Goal: Check status: Check status

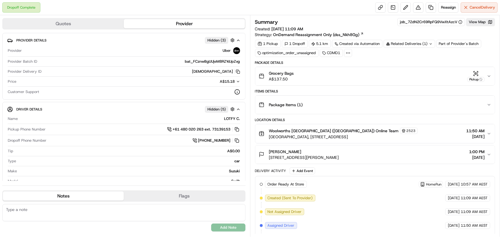
click at [476, 79] on div "Pickup" at bounding box center [475, 79] width 17 height 5
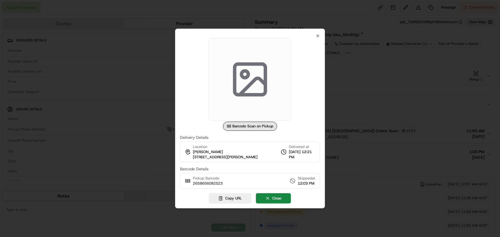
click at [448, 83] on div at bounding box center [250, 118] width 500 height 237
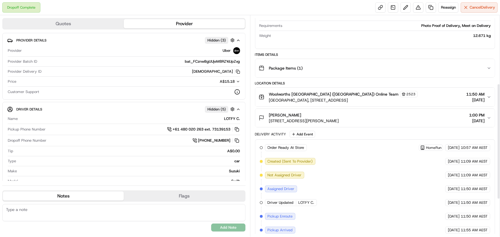
drag, startPoint x: 500, startPoint y: 171, endPoint x: 499, endPoint y: 196, distance: 24.7
click at [499, 196] on div "Summary job_7ZdN2Cr69RpFQ9VwXtAzcV View Map Created: [DATE] 11:09 AM Strategy: …" at bounding box center [375, 126] width 250 height 222
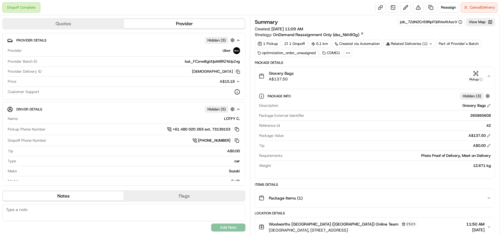
click at [478, 78] on div "Pickup" at bounding box center [475, 79] width 17 height 5
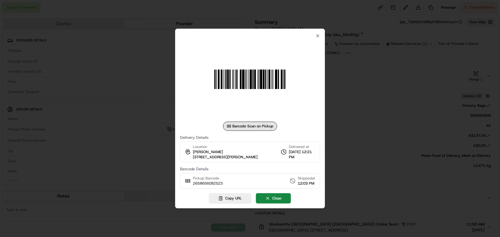
click at [456, 75] on div at bounding box center [250, 118] width 500 height 237
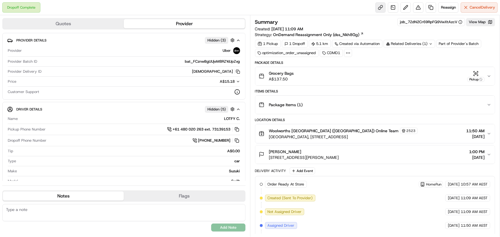
click at [375, 5] on link at bounding box center [380, 7] width 10 height 10
click at [317, 131] on span "Woolworths [GEOGRAPHIC_DATA] ([GEOGRAPHIC_DATA]) Online Team" at bounding box center [334, 131] width 130 height 6
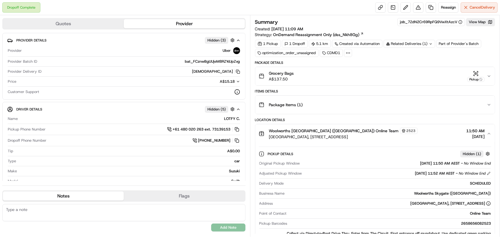
scroll to position [26, 0]
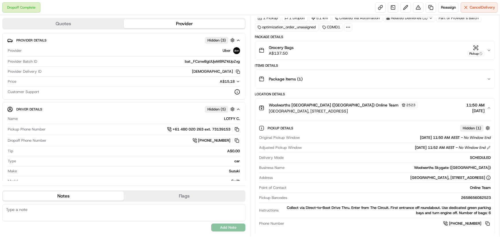
click at [337, 109] on span "[GEOGRAPHIC_DATA], [STREET_ADDRESS]" at bounding box center [343, 111] width 149 height 6
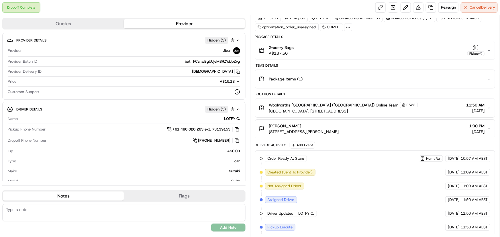
click at [334, 124] on div "[PERSON_NAME]" at bounding box center [304, 126] width 70 height 6
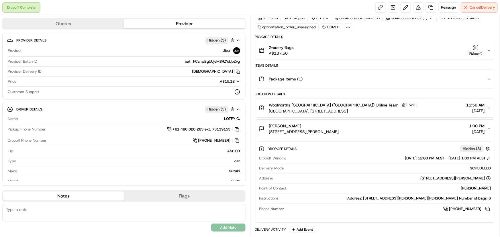
click at [334, 124] on div "[PERSON_NAME]" at bounding box center [304, 126] width 70 height 6
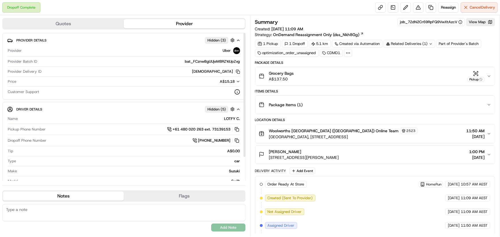
click at [324, 153] on div "[PERSON_NAME]" at bounding box center [304, 152] width 70 height 6
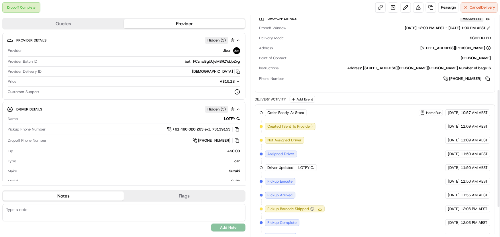
scroll to position [52, 0]
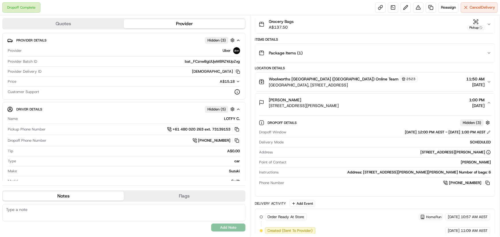
click at [255, 94] on button "[PERSON_NAME] [STREET_ADDRESS][PERSON_NAME], AU 1:00 PM [DATE]" at bounding box center [375, 103] width 240 height 18
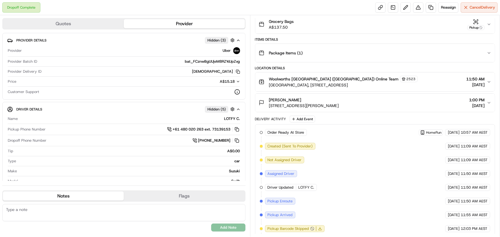
click at [255, 94] on button "[PERSON_NAME] [STREET_ADDRESS][PERSON_NAME], AU 1:00 PM [DATE]" at bounding box center [375, 103] width 240 height 18
